Goal: Transaction & Acquisition: Purchase product/service

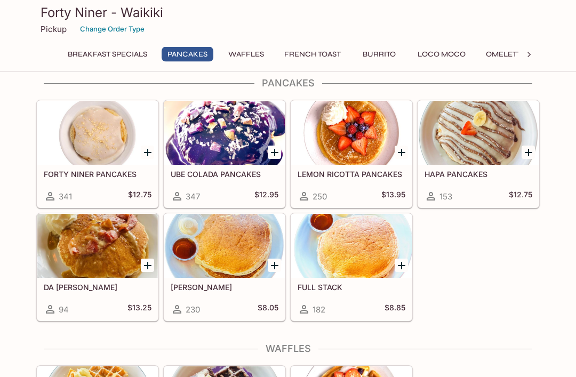
scroll to position [165, 0]
click at [111, 159] on div at bounding box center [97, 133] width 120 height 64
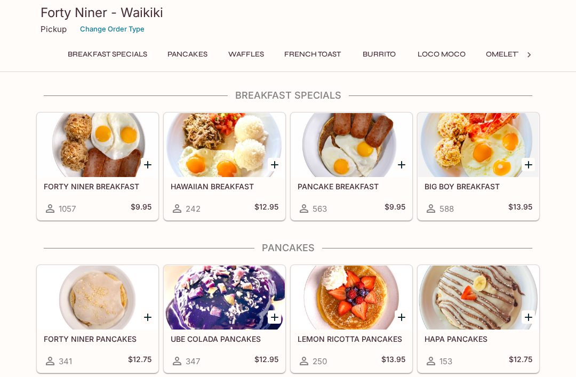
click at [108, 168] on div at bounding box center [97, 145] width 120 height 64
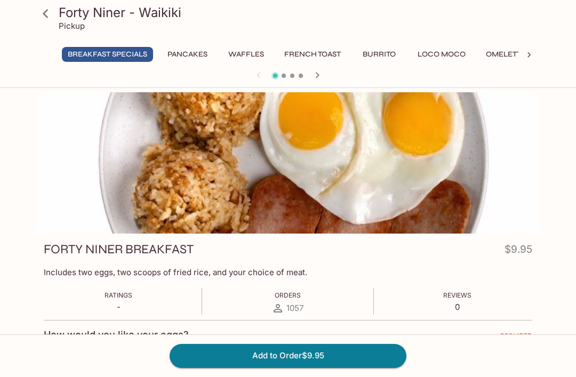
scroll to position [127, 0]
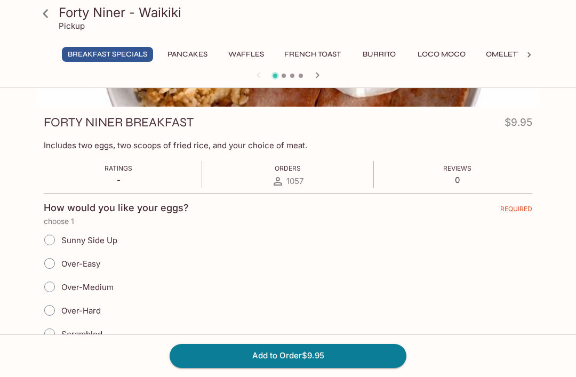
click at [52, 238] on input "Sunny Side Up" at bounding box center [49, 240] width 22 height 22
radio input "true"
click at [316, 367] on button "Add to Order $9.95" at bounding box center [288, 355] width 237 height 23
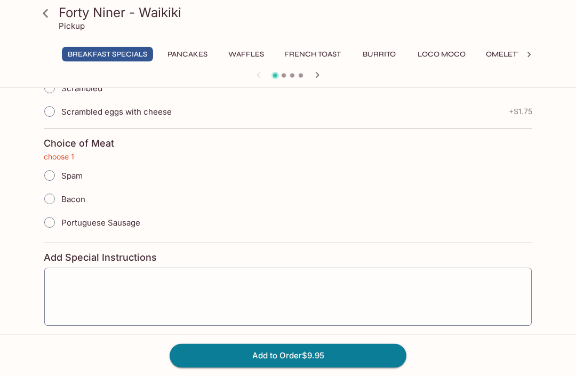
scroll to position [387, 0]
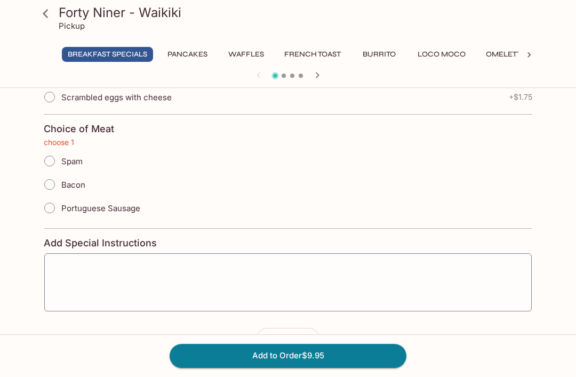
click at [56, 210] on input "Portuguese Sausage" at bounding box center [49, 208] width 22 height 22
radio input "true"
click at [351, 367] on button "Add to Order $9.95" at bounding box center [288, 355] width 237 height 23
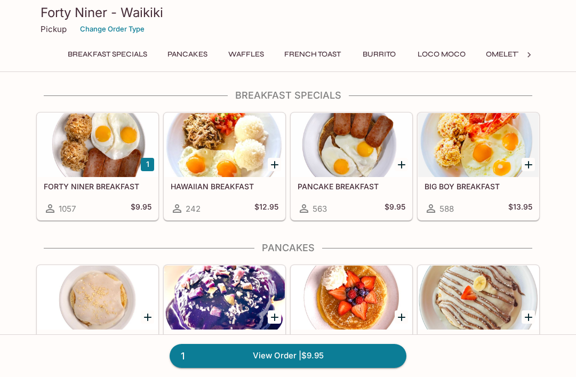
click at [521, 55] on div at bounding box center [528, 55] width 21 height 16
click at [434, 58] on button "Sides" at bounding box center [438, 54] width 48 height 15
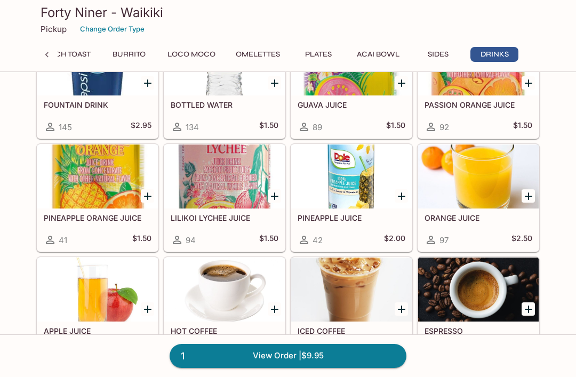
scroll to position [2171, 0]
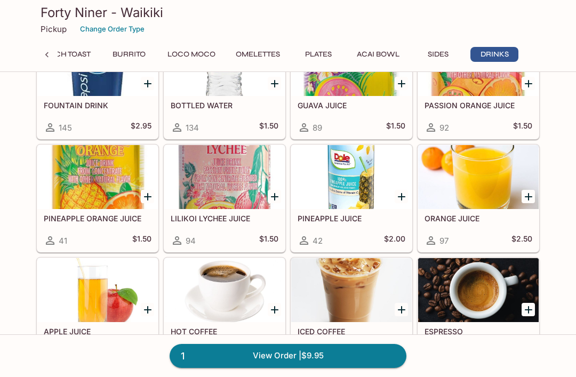
click at [488, 209] on div at bounding box center [478, 177] width 120 height 64
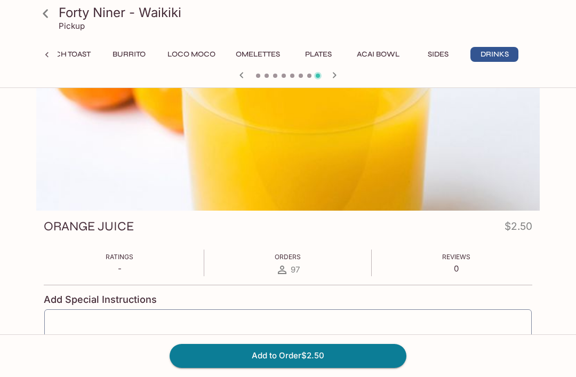
scroll to position [79, 0]
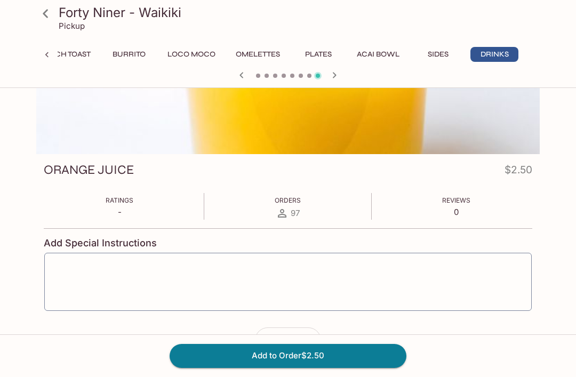
click at [339, 367] on button "Add to Order $2.50" at bounding box center [288, 355] width 237 height 23
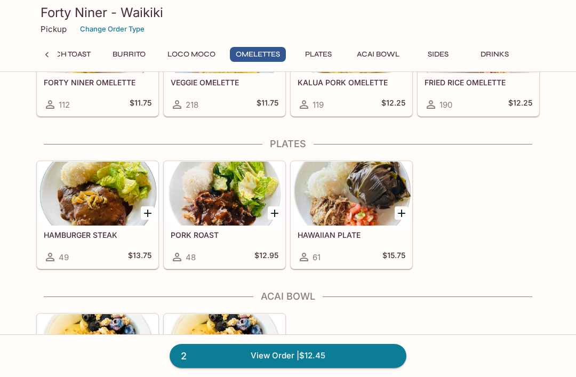
scroll to position [1131, 0]
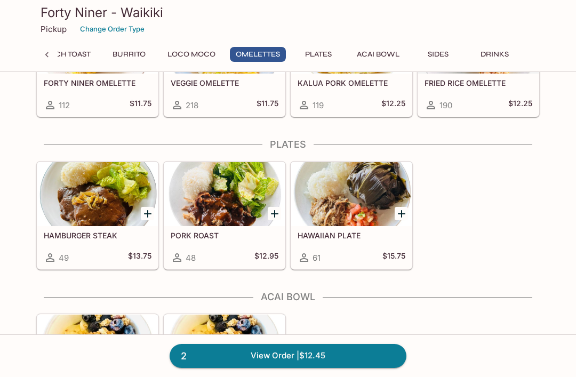
click at [339, 356] on link "2 View Order | $12.45" at bounding box center [288, 355] width 237 height 23
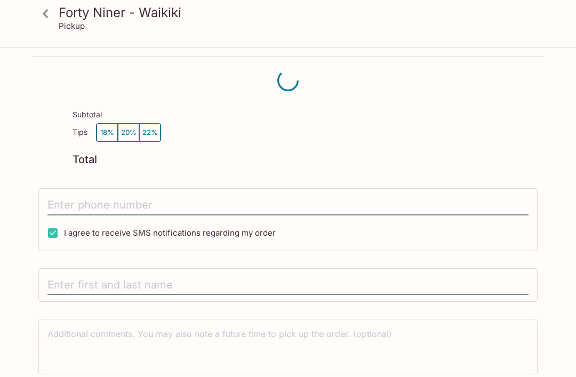
scroll to position [48, 0]
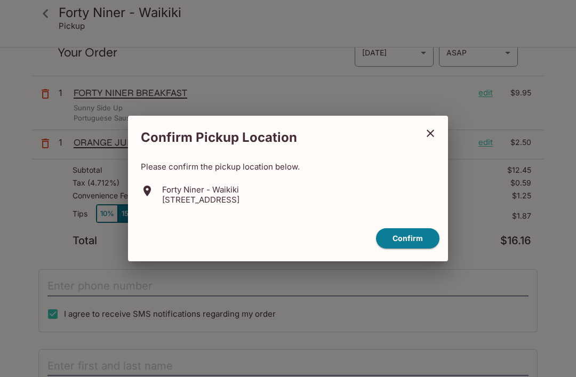
click at [403, 226] on div "Confirm" at bounding box center [287, 238] width 311 height 29
click at [406, 235] on button "Confirm" at bounding box center [407, 238] width 63 height 21
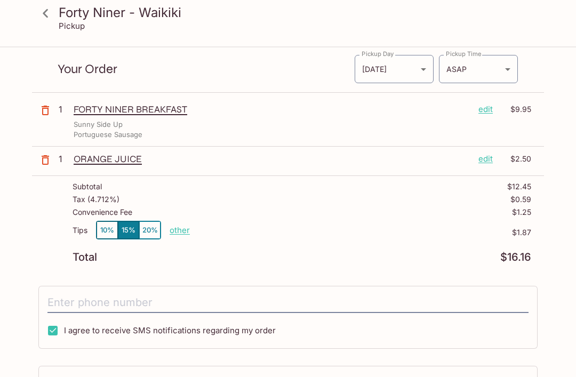
scroll to position [0, 0]
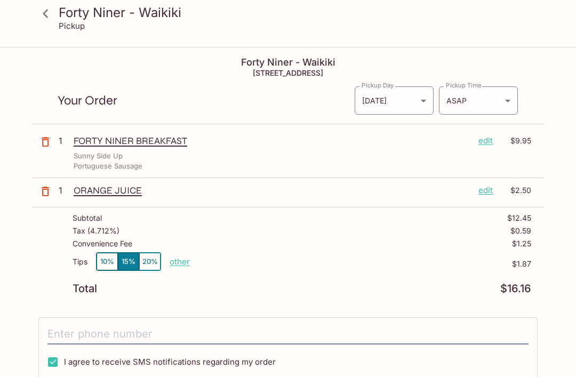
click at [496, 101] on body "Forty Niner - Waikiki Pickup Forty Niner - Waikiki [STREET_ADDRESS] Your Order …" at bounding box center [288, 236] width 576 height 377
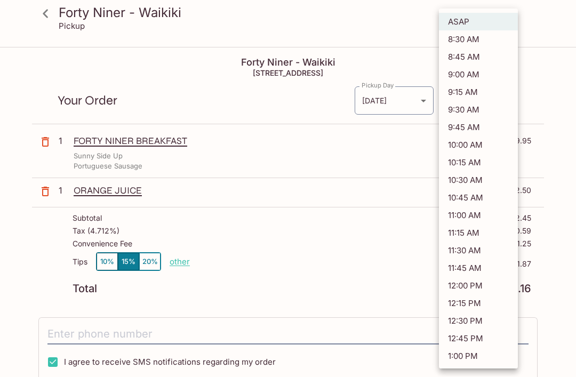
click at [412, 239] on div at bounding box center [288, 188] width 576 height 377
